Goal: Communication & Community: Answer question/provide support

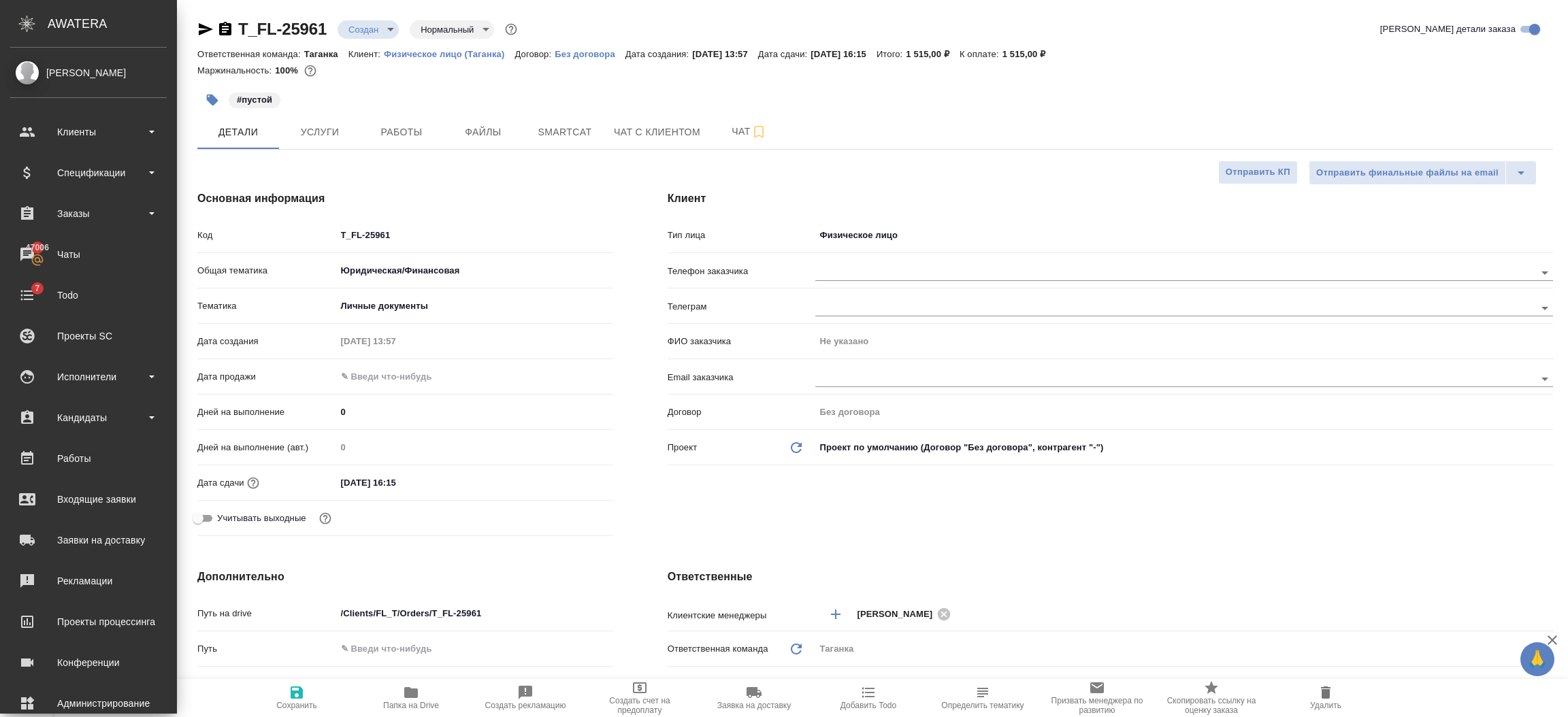
select select "RU"
click at [101, 374] on div "Исполнители" at bounding box center [89, 377] width 157 height 21
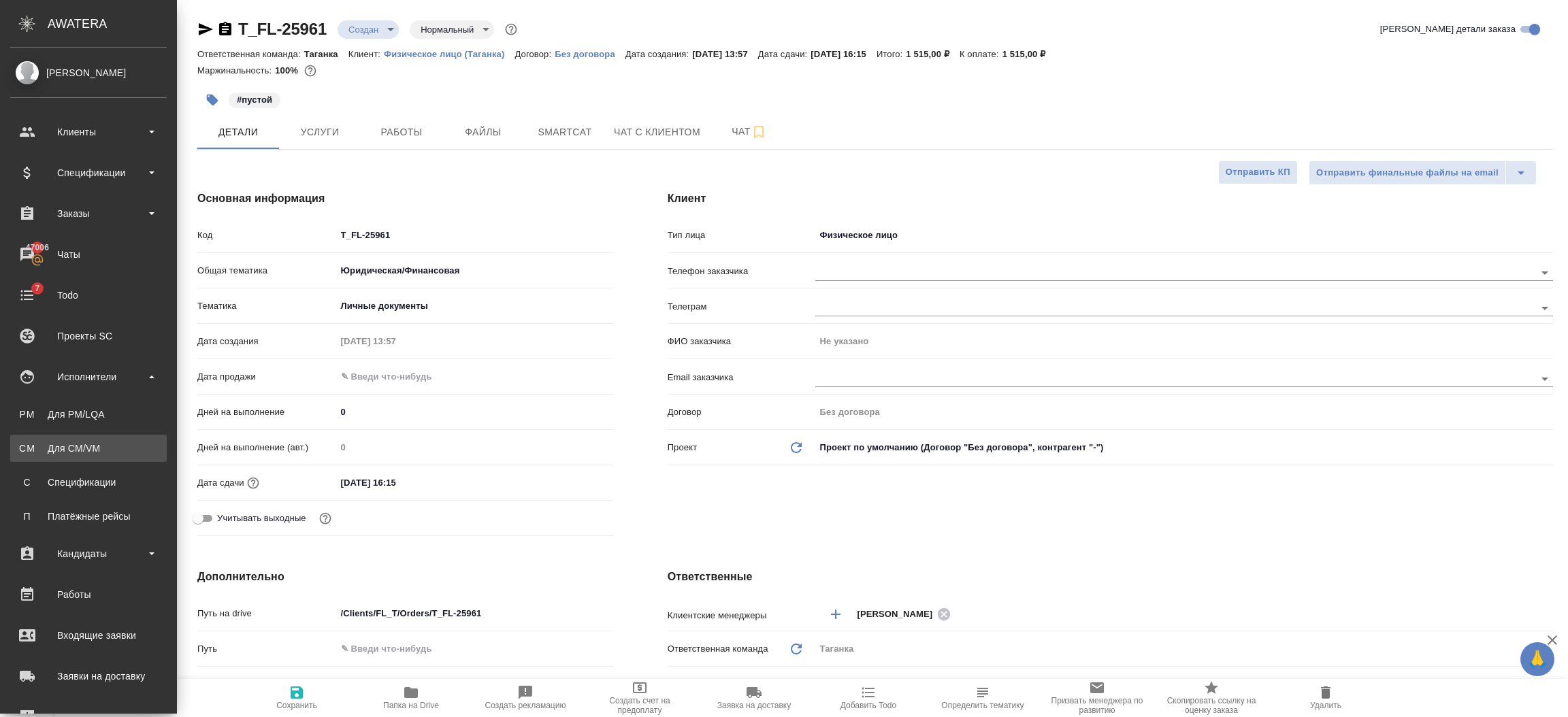
click at [84, 449] on div "Для CM/VM" at bounding box center [88, 448] width 142 height 13
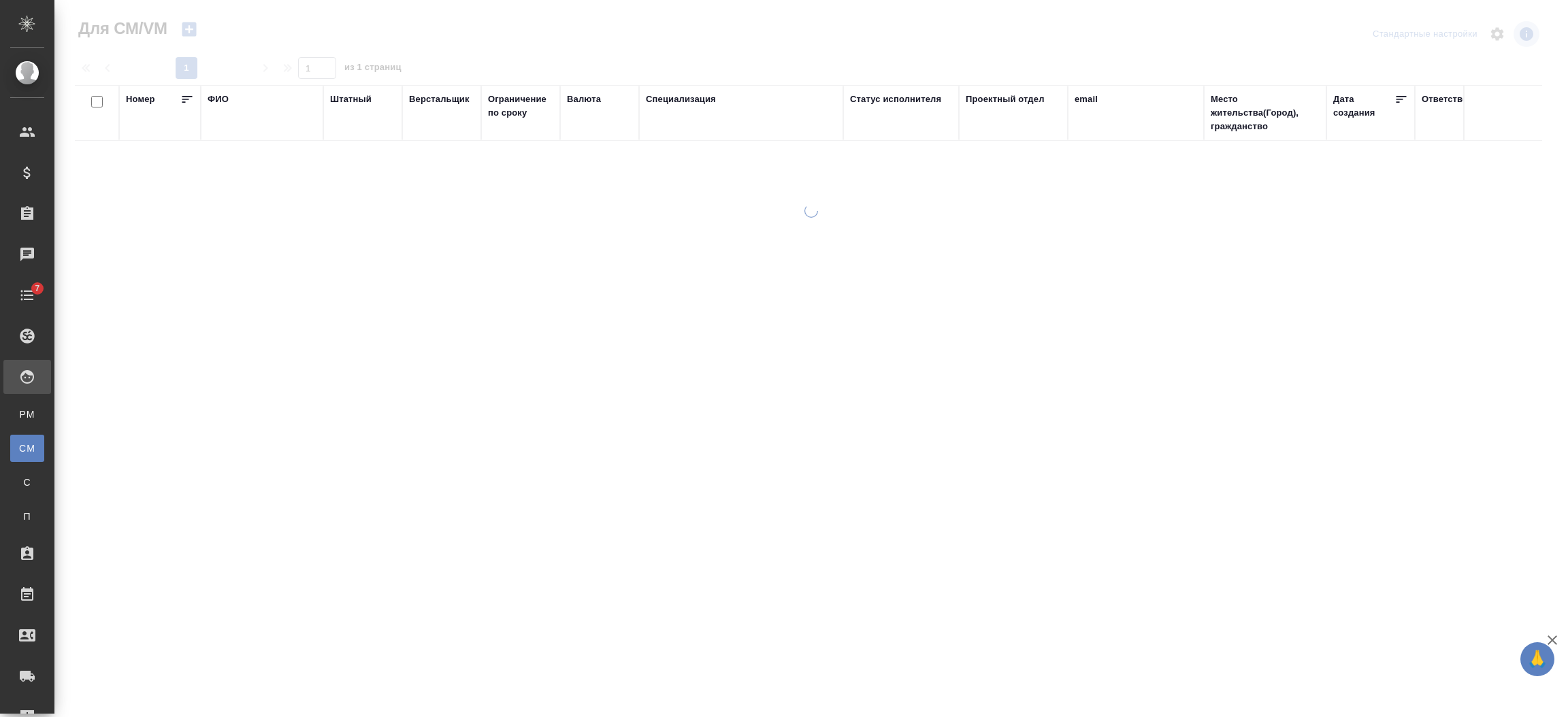
click at [219, 98] on div "ФИО" at bounding box center [218, 99] width 21 height 13
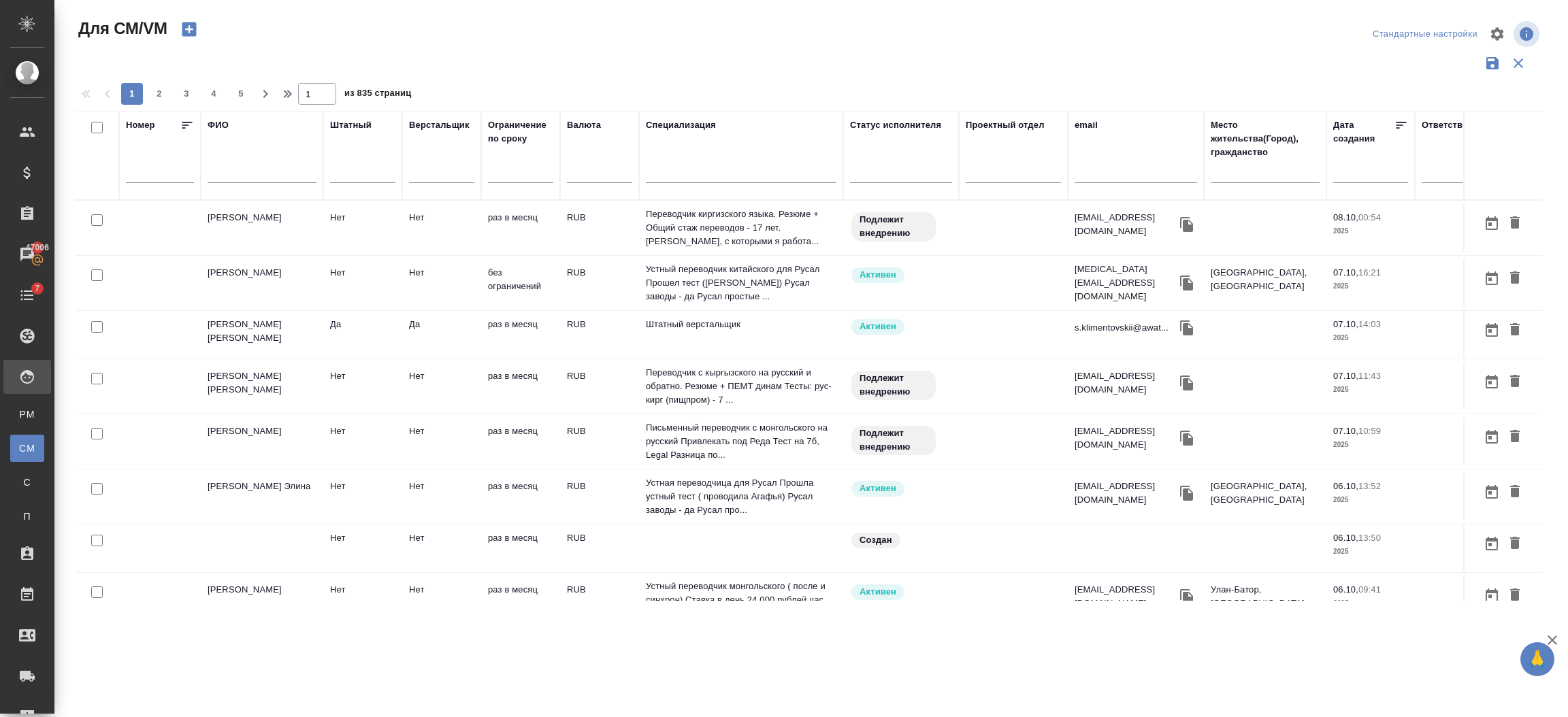
drag, startPoint x: 248, startPoint y: 186, endPoint x: 243, endPoint y: 175, distance: 12.1
click at [248, 186] on div at bounding box center [261, 175] width 108 height 33
click at [236, 169] on input "text" at bounding box center [261, 175] width 108 height 17
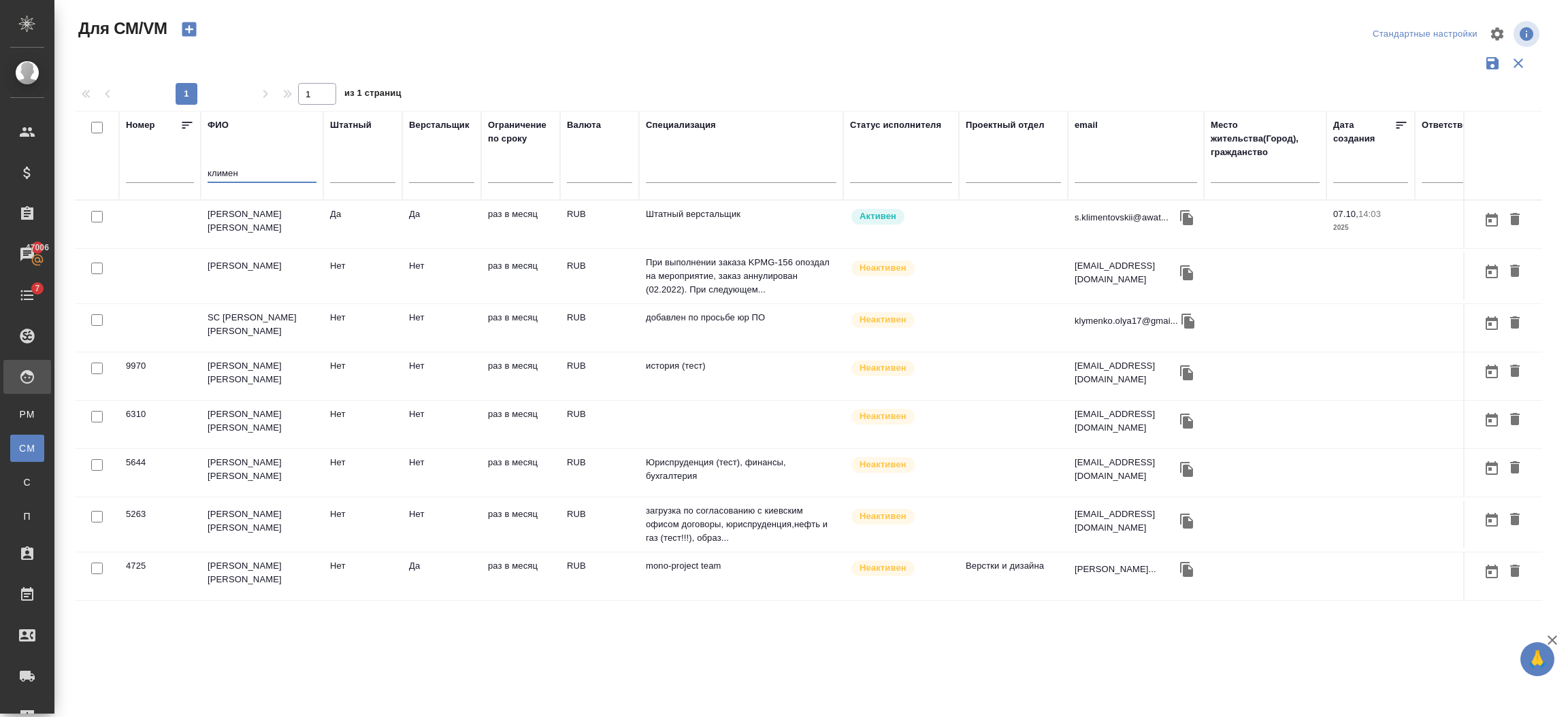
type input "климен"
click at [282, 222] on td "[PERSON_NAME] [PERSON_NAME]" at bounding box center [262, 225] width 123 height 47
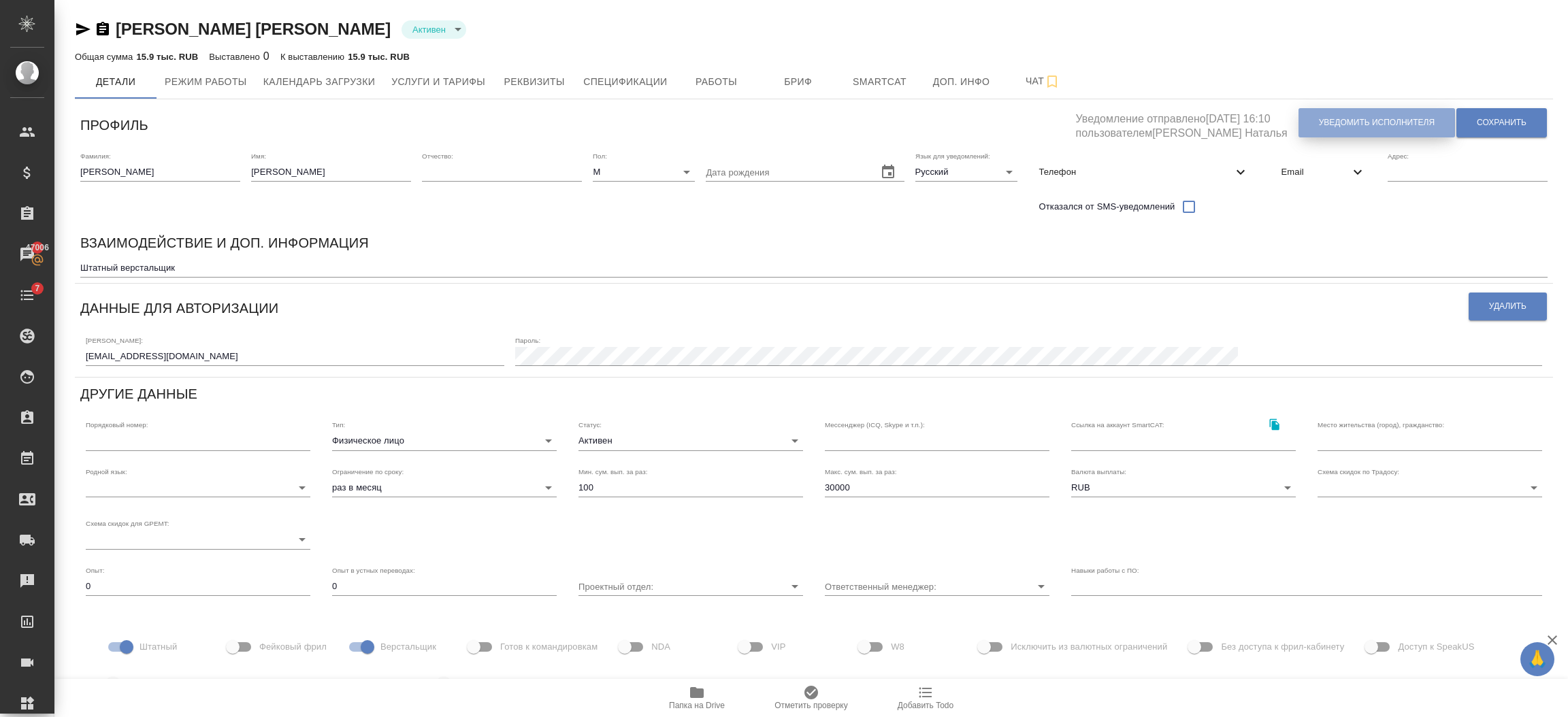
click at [1361, 118] on span "Уведомить исполнителя" at bounding box center [1376, 123] width 116 height 11
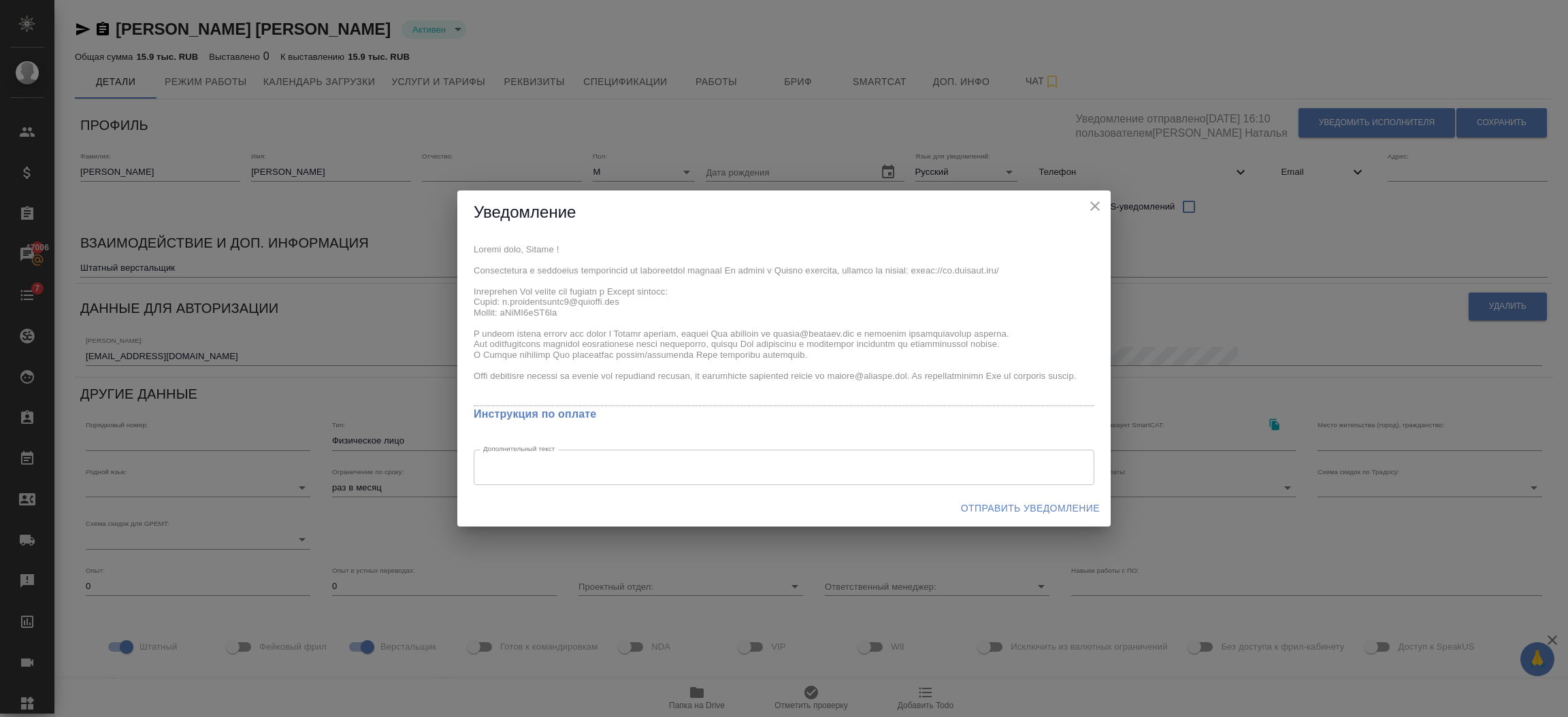
click at [978, 499] on button "Отправить уведомление" at bounding box center [1030, 509] width 150 height 25
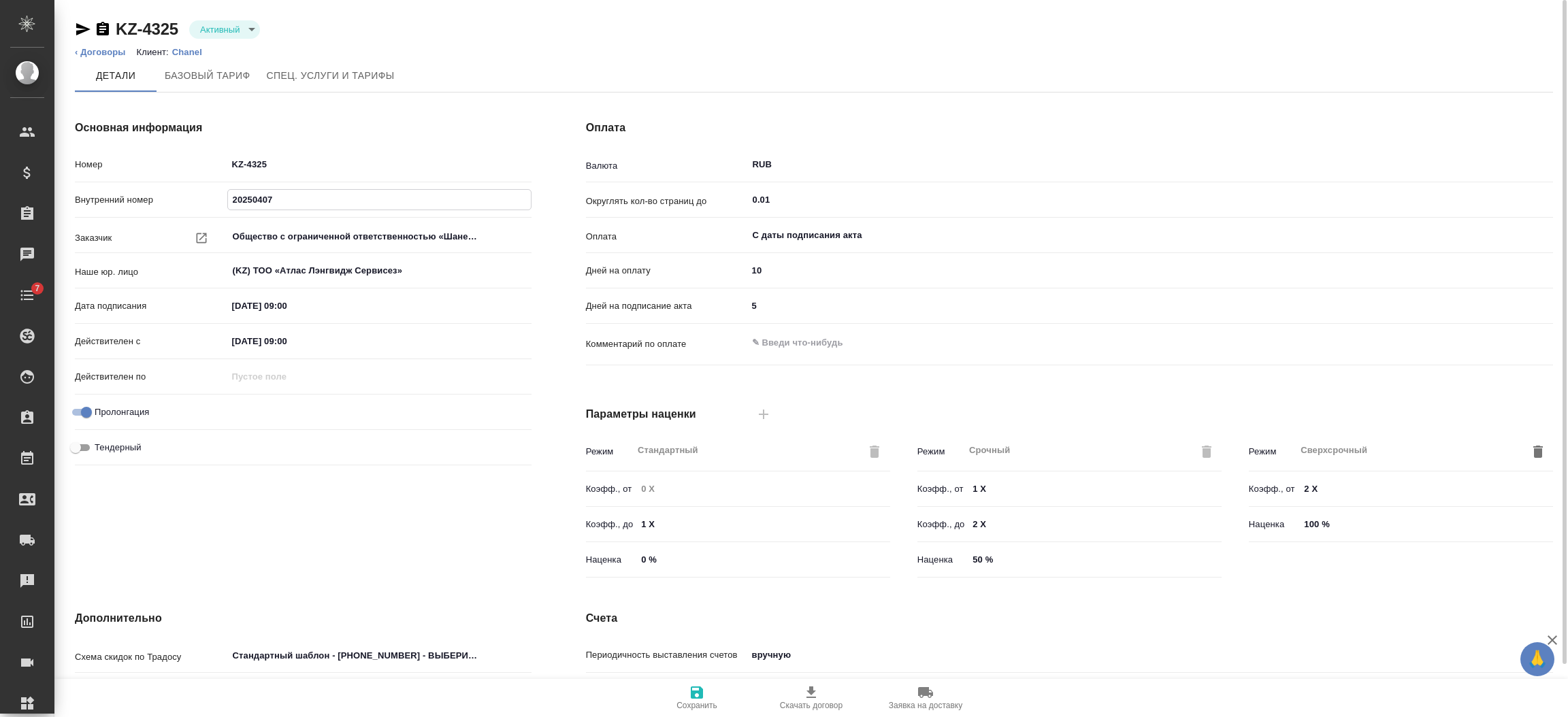
drag, startPoint x: 277, startPoint y: 198, endPoint x: 210, endPoint y: 200, distance: 67.0
click at [210, 200] on div "Внутренний номер 20250407" at bounding box center [303, 199] width 457 height 24
drag, startPoint x: 283, startPoint y: 162, endPoint x: 216, endPoint y: 165, distance: 67.1
click at [216, 165] on div "Номер KZ-4325" at bounding box center [303, 164] width 457 height 24
drag, startPoint x: 282, startPoint y: 202, endPoint x: 161, endPoint y: 192, distance: 121.4
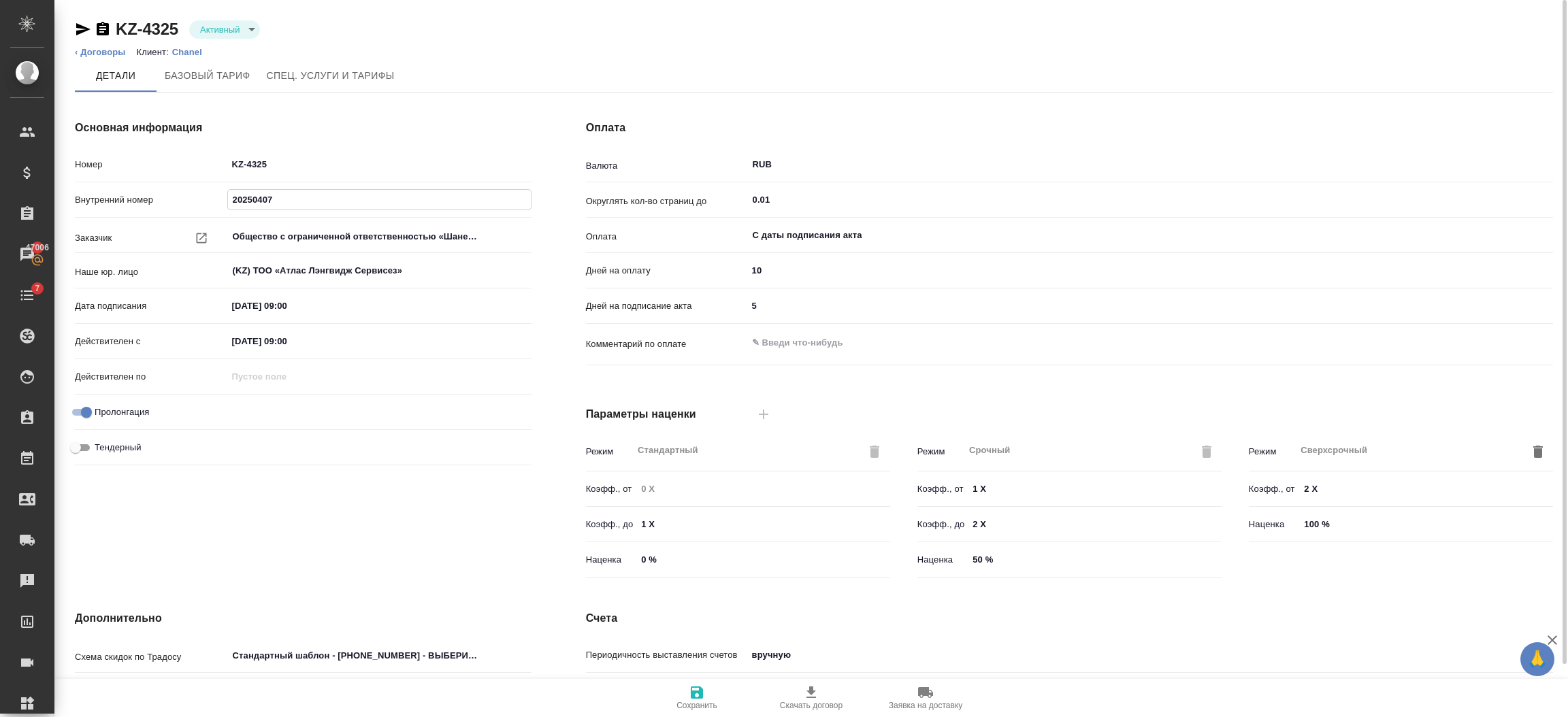
click at [158, 202] on div "Внутренний номер 20250407" at bounding box center [303, 199] width 457 height 24
paste input "KZ-4325"
type input "KZ-4325"
drag, startPoint x: 314, startPoint y: 174, endPoint x: 150, endPoint y: 141, distance: 167.3
click at [150, 141] on div "Основная информация Номер KZ-4325 Внутренний номер KZ-4325 Заказчик Общество с …" at bounding box center [303, 351] width 511 height 518
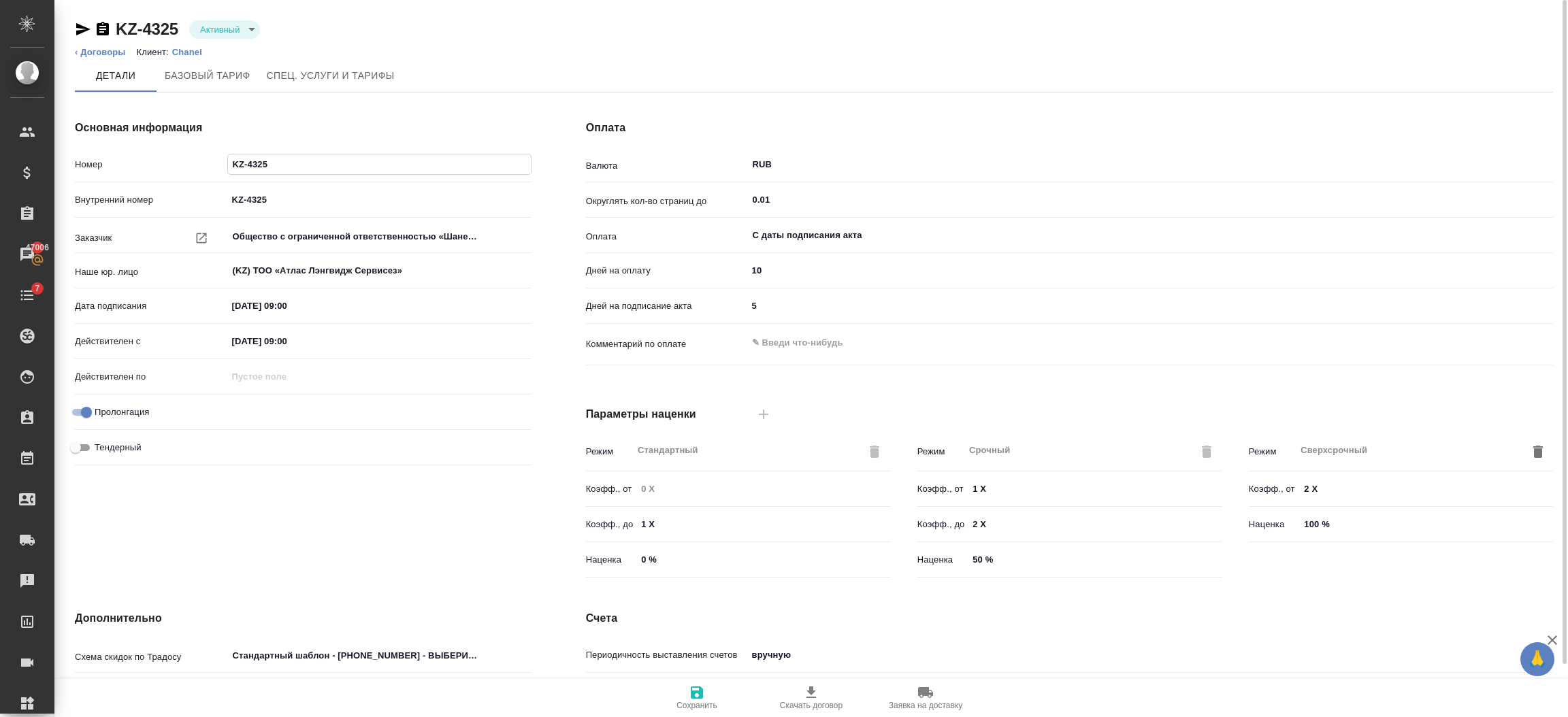
paste input "20250407"
type input "20250407"
click at [676, 695] on span "Сохранить" at bounding box center [697, 697] width 98 height 25
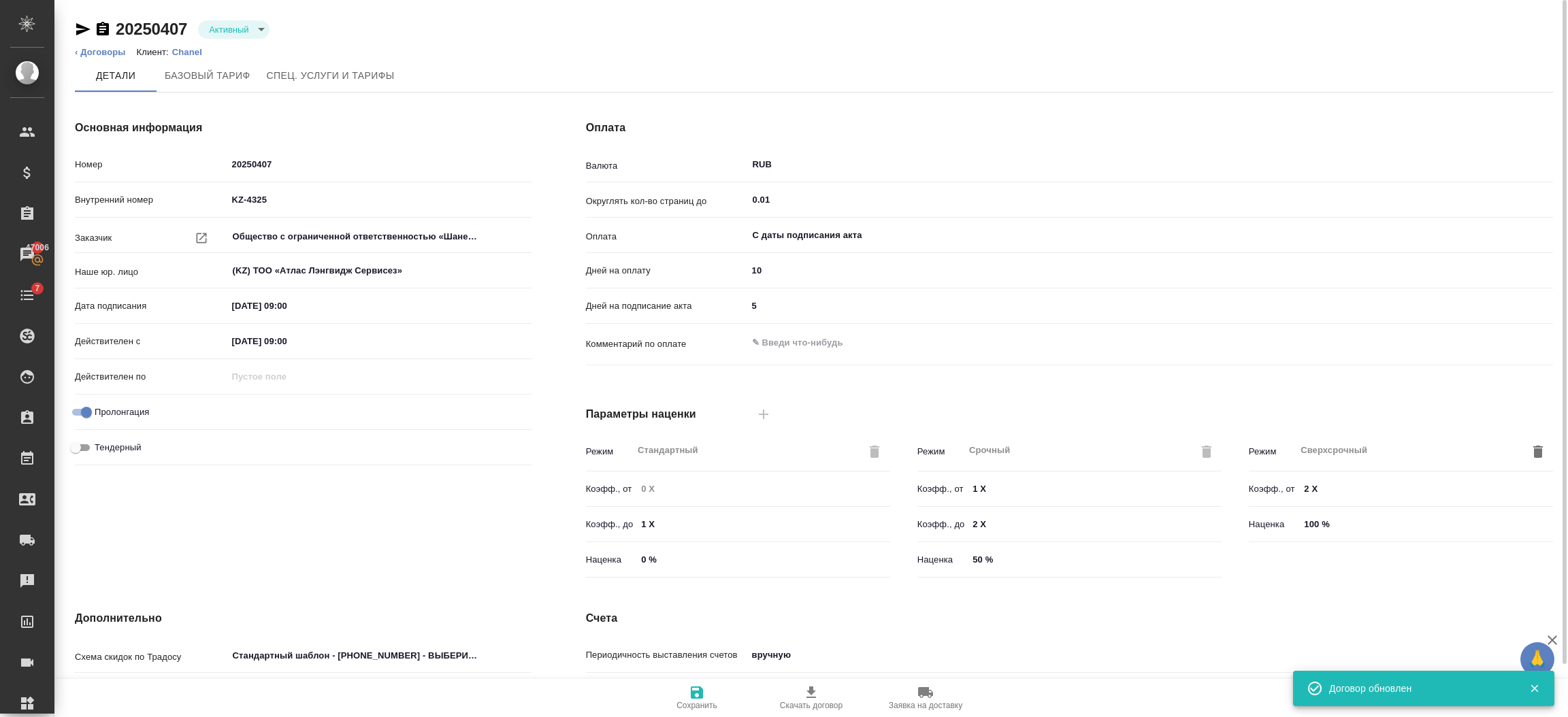
type textarea "x"
